Goal: Task Accomplishment & Management: Manage account settings

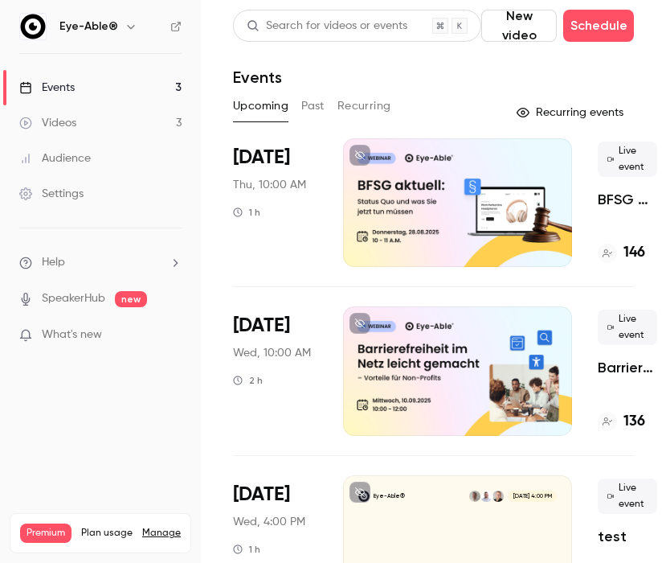
drag, startPoint x: 663, startPoint y: 18, endPoint x: 699, endPoint y: 18, distance: 36.2
click at [665, 18] on html "Eye-Able® Events 3 Videos 3 Audience Settings Help SpeakerHub new What's new Pr…" at bounding box center [333, 281] width 666 height 563
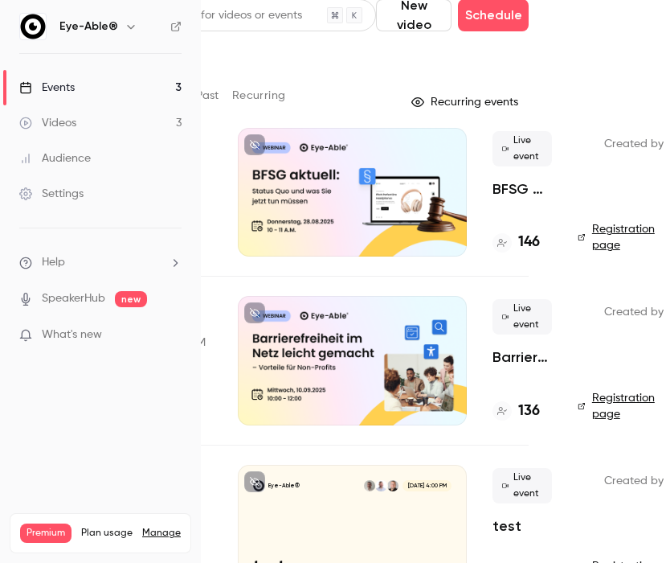
scroll to position [14, 105]
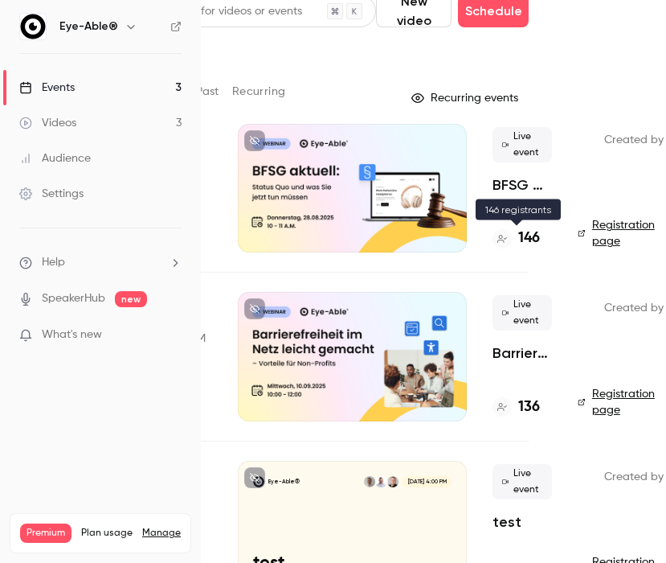
click at [524, 238] on h4 "146" at bounding box center [529, 238] width 22 height 22
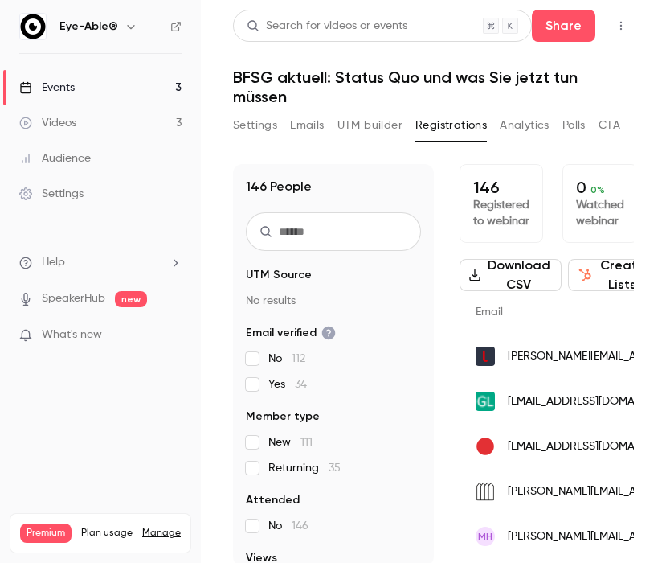
drag, startPoint x: 663, startPoint y: 168, endPoint x: 727, endPoint y: 170, distance: 64.3
click at [665, 170] on html "Eye-Able® Events 3 Videos 3 Audience Settings Help SpeakerHub new What's new Pr…" at bounding box center [333, 281] width 666 height 563
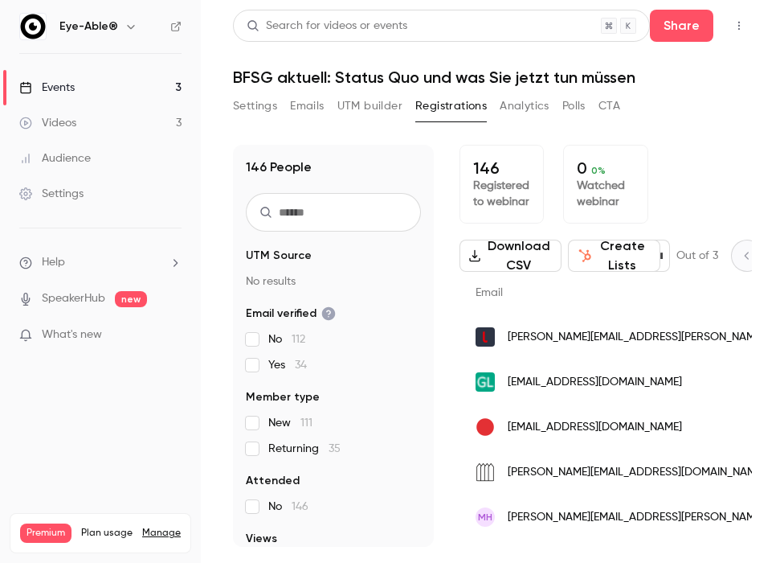
click at [351, 208] on input "text" at bounding box center [333, 212] width 175 height 39
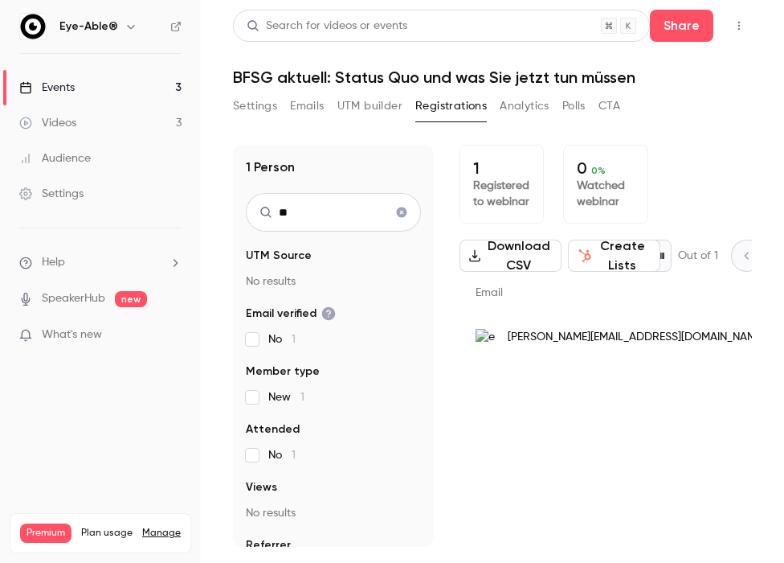
type input "*"
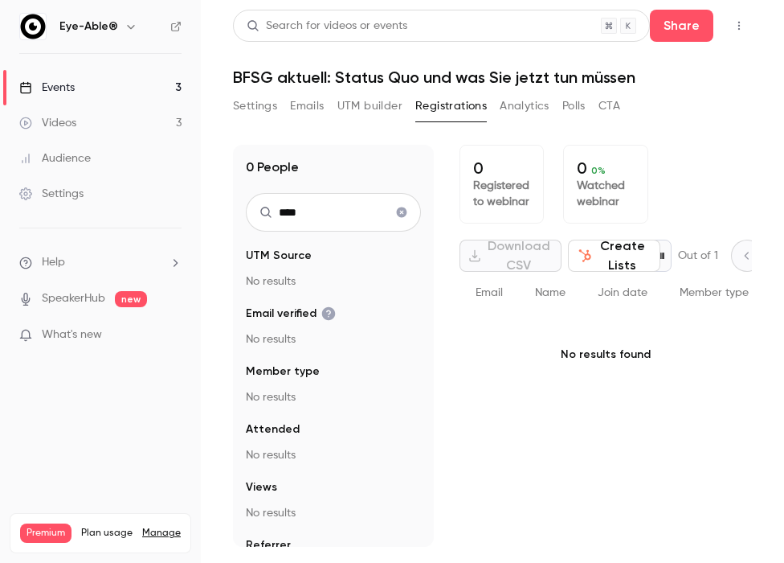
type input "****"
